Goal: Transaction & Acquisition: Purchase product/service

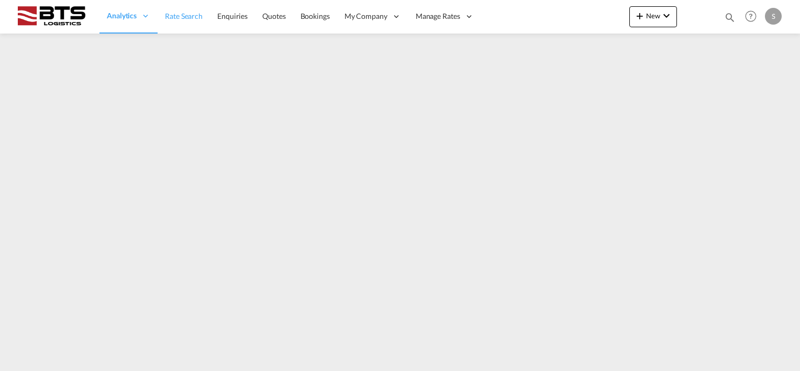
click at [193, 17] on span "Rate Search" at bounding box center [184, 16] width 38 height 9
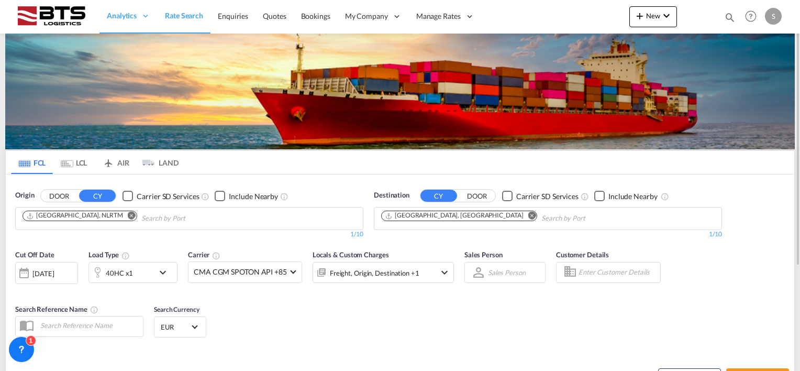
click at [528, 212] on md-icon "Remove" at bounding box center [532, 215] width 8 height 8
click at [422, 219] on body "Analytics Reports Dashboard Rate Search Enquiries Quotes Bookings" at bounding box center [400, 185] width 800 height 371
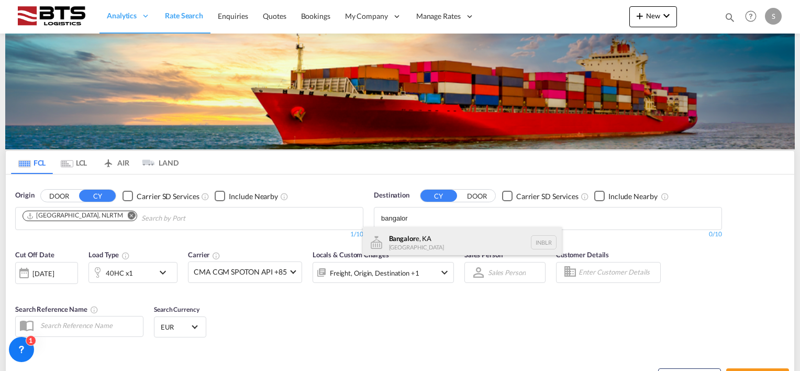
type input "bangalor"
click at [418, 239] on div "Bangalor e, KA [GEOGRAPHIC_DATA] INBLR" at bounding box center [462, 242] width 199 height 31
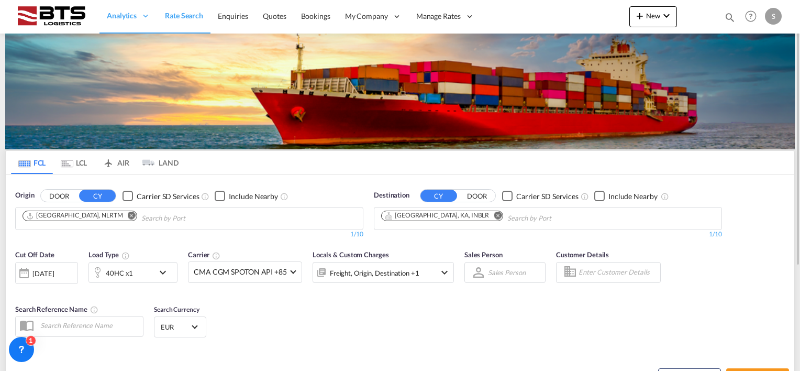
click at [163, 270] on md-icon "icon-chevron-down" at bounding box center [165, 272] width 18 height 13
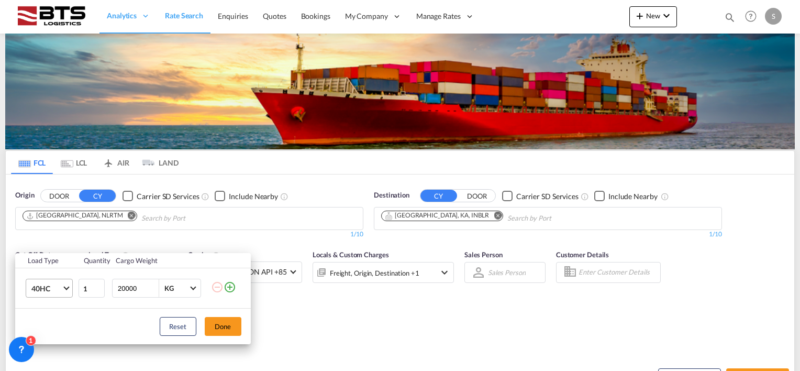
click at [68, 285] on span "Choose: \a40HC" at bounding box center [66, 287] width 6 height 6
click at [60, 236] on md-option "20GP" at bounding box center [58, 237] width 71 height 25
click at [214, 324] on button "Done" at bounding box center [223, 326] width 37 height 19
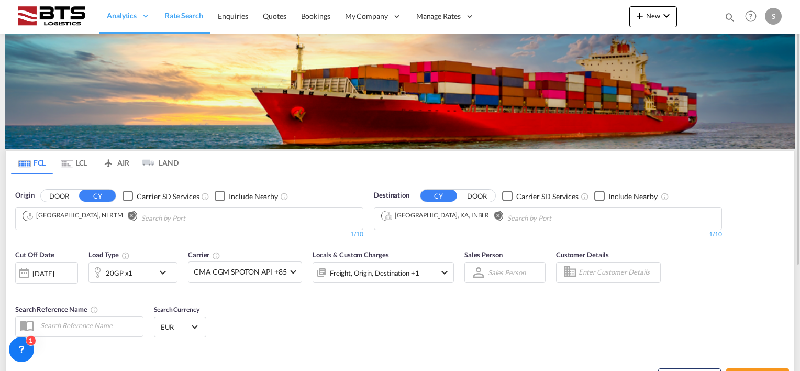
click at [323, 301] on div "Cut Off Date [DATE] [DATE] Load Type 20GP x1 Carrier CMA CGM SPOTON API +85 Onl…" at bounding box center [400, 295] width 788 height 102
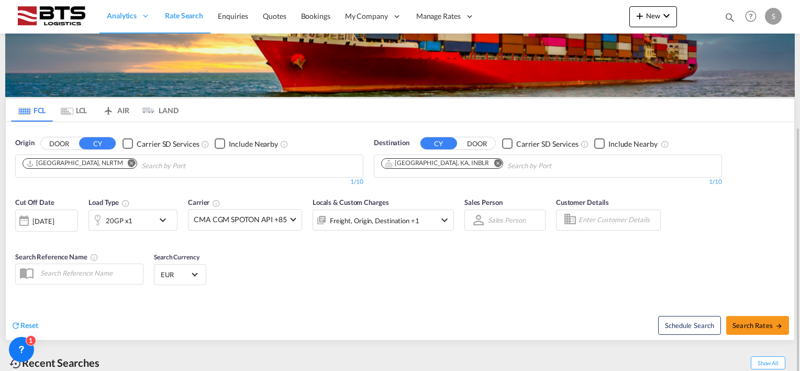
scroll to position [105, 0]
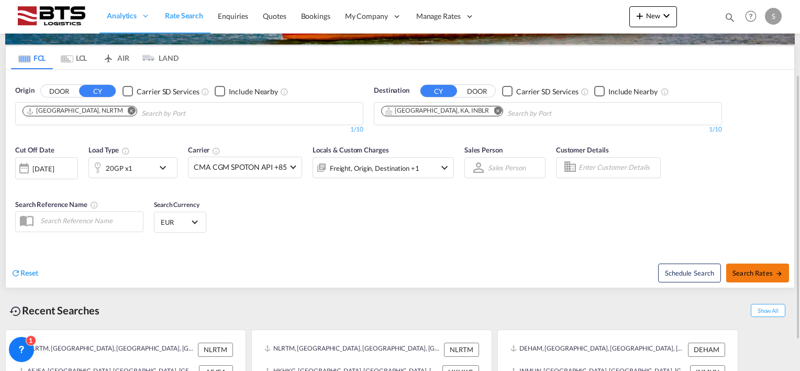
click at [749, 272] on span "Search Rates" at bounding box center [757, 272] width 50 height 8
type input "NLRTM to INBLR / [DATE]"
